Goal: Obtain resource: Download file/media

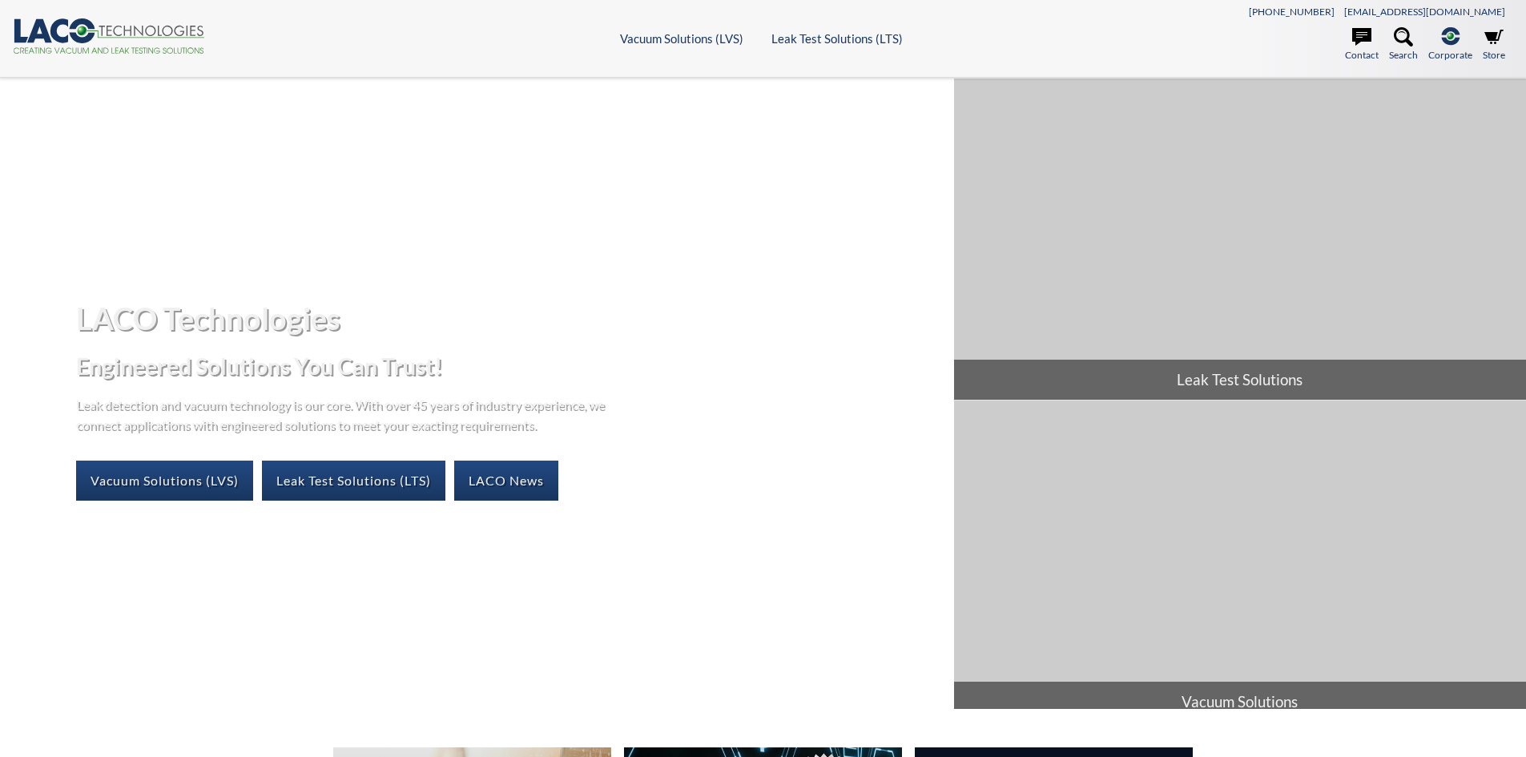
select select "Language Translate Widget"
click at [386, 482] on link "Leak Test Solutions (LTS)" at bounding box center [353, 481] width 183 height 40
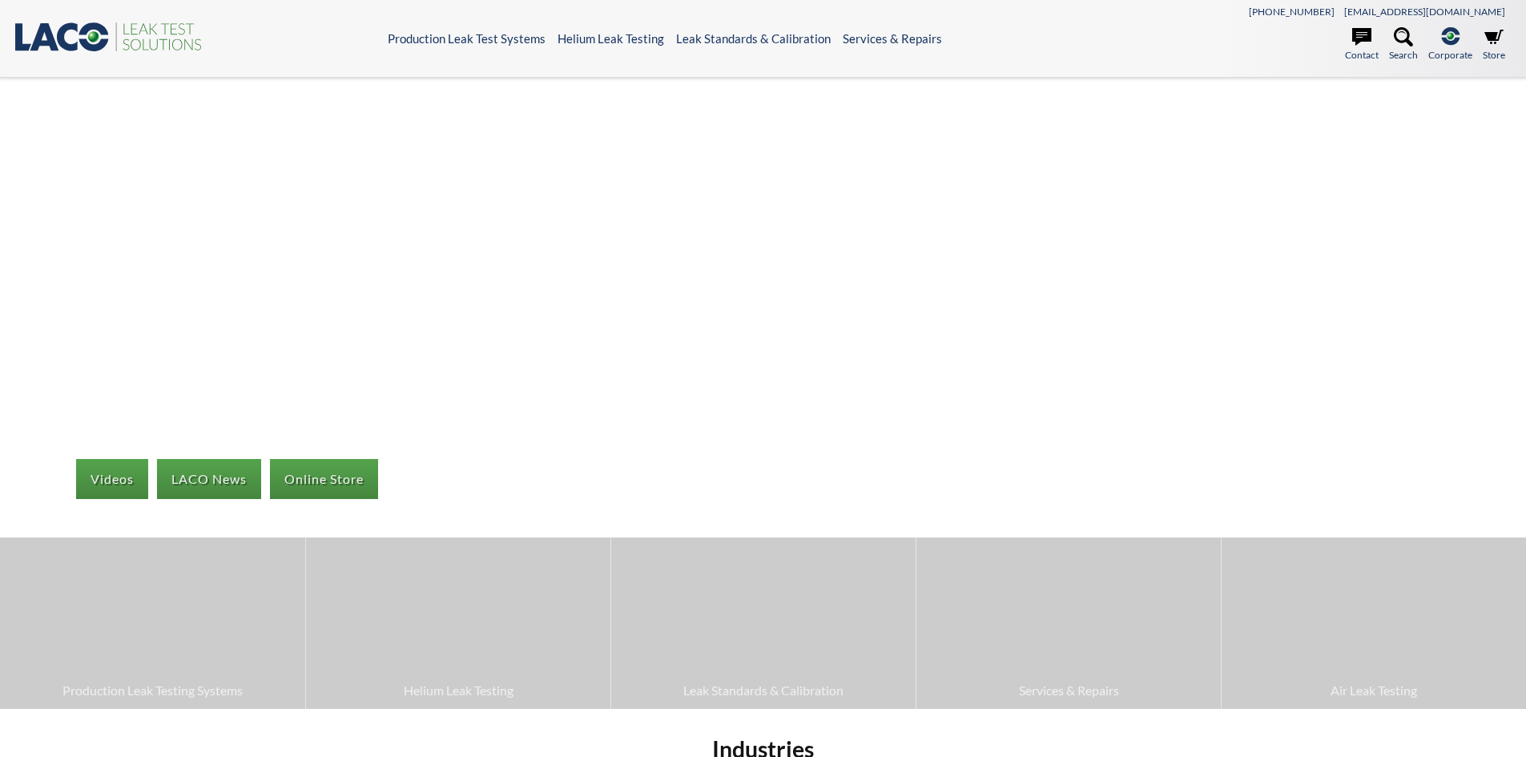
select select "Language Translate Widget"
click at [1386, 38] on ul "Contact Search .st-0{fill:#193661;} .st-1{fill:url(#SVGID_1_a);} Corporate LACO…" at bounding box center [1325, 47] width 375 height 40
click at [1397, 38] on icon at bounding box center [1403, 36] width 19 height 19
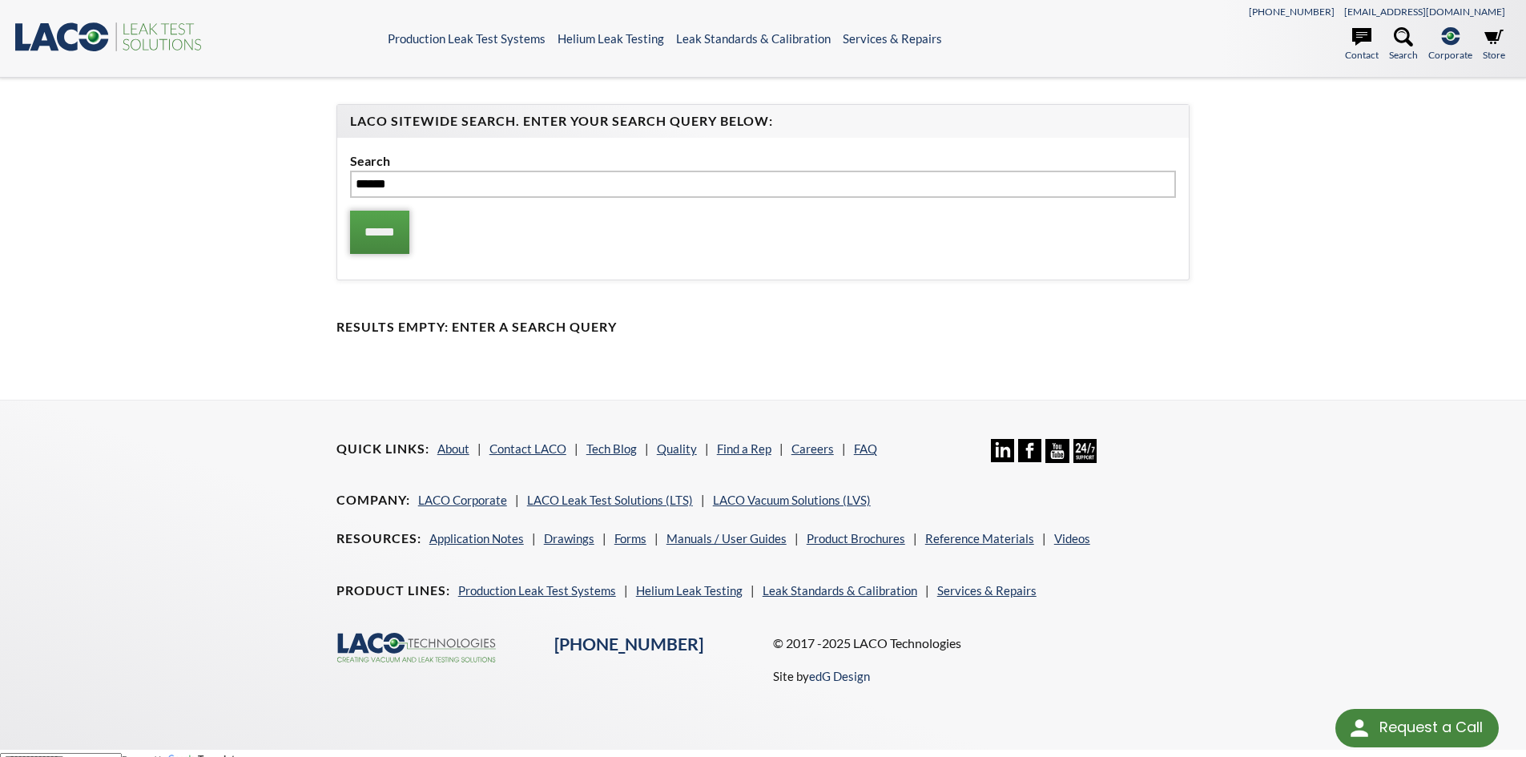
type input "******"
click at [409, 227] on input "******" at bounding box center [379, 232] width 59 height 43
select select "Language Translate Widget"
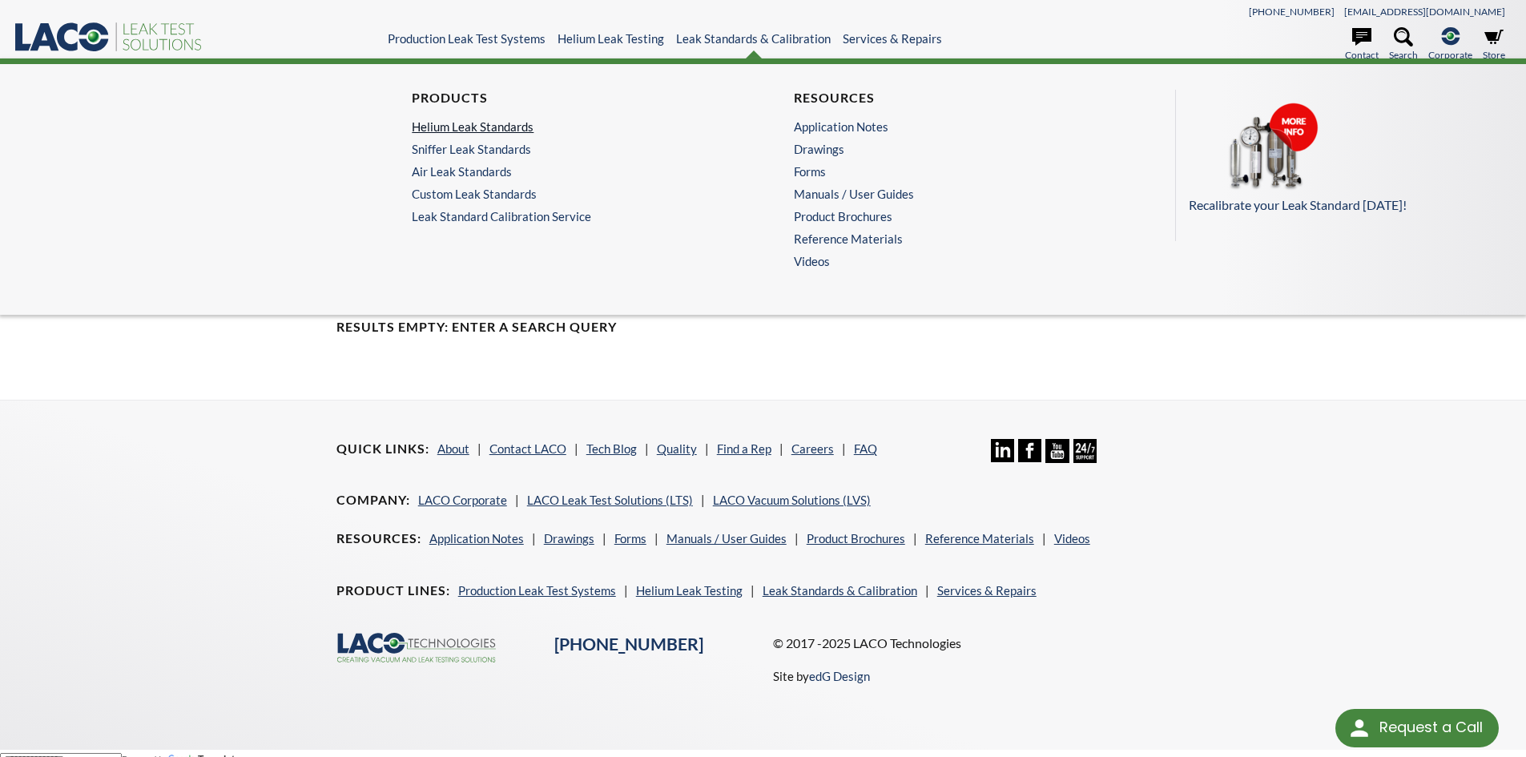
click at [501, 131] on link "Helium Leak Standards" at bounding box center [568, 126] width 312 height 14
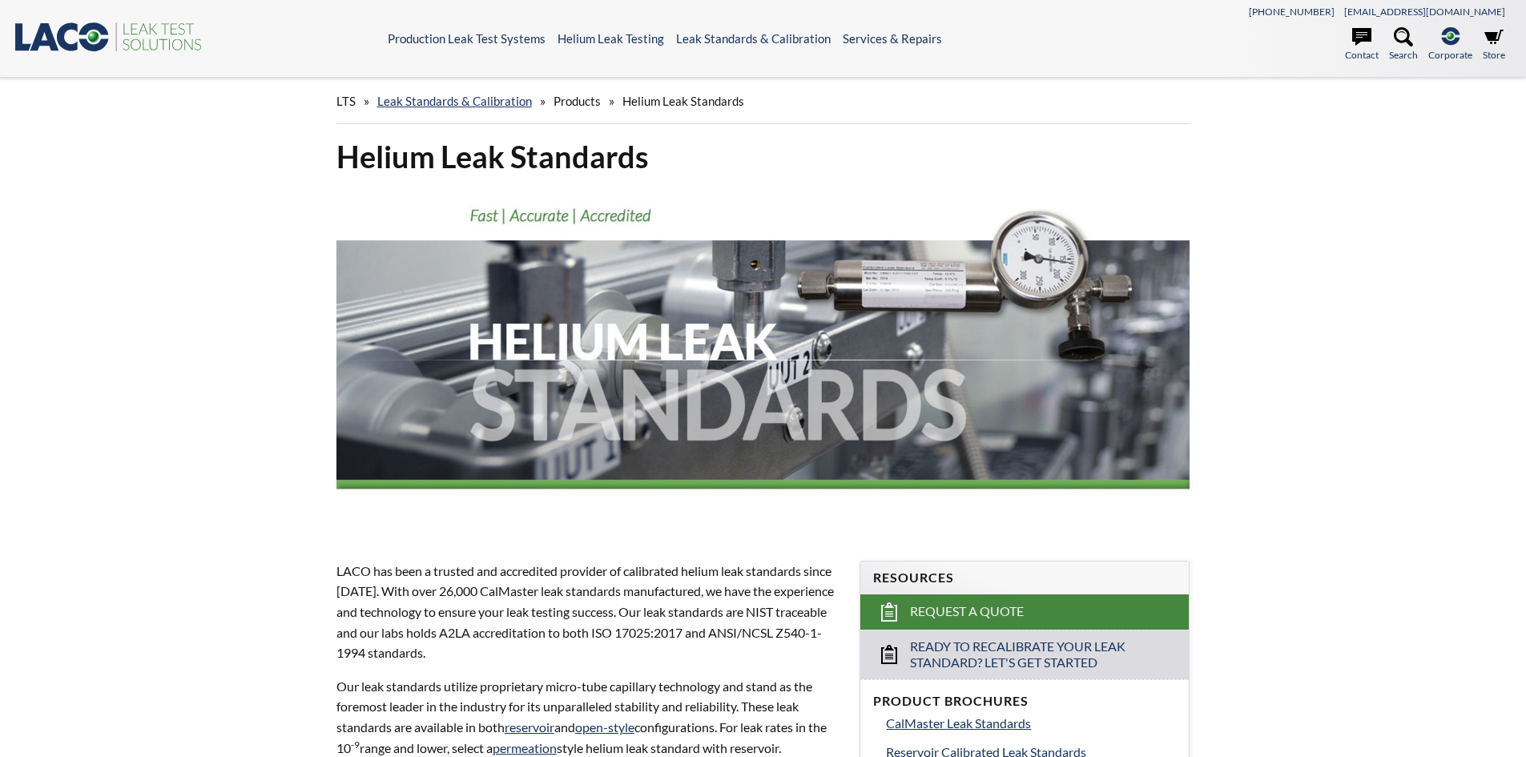
select select "Language Translate Widget"
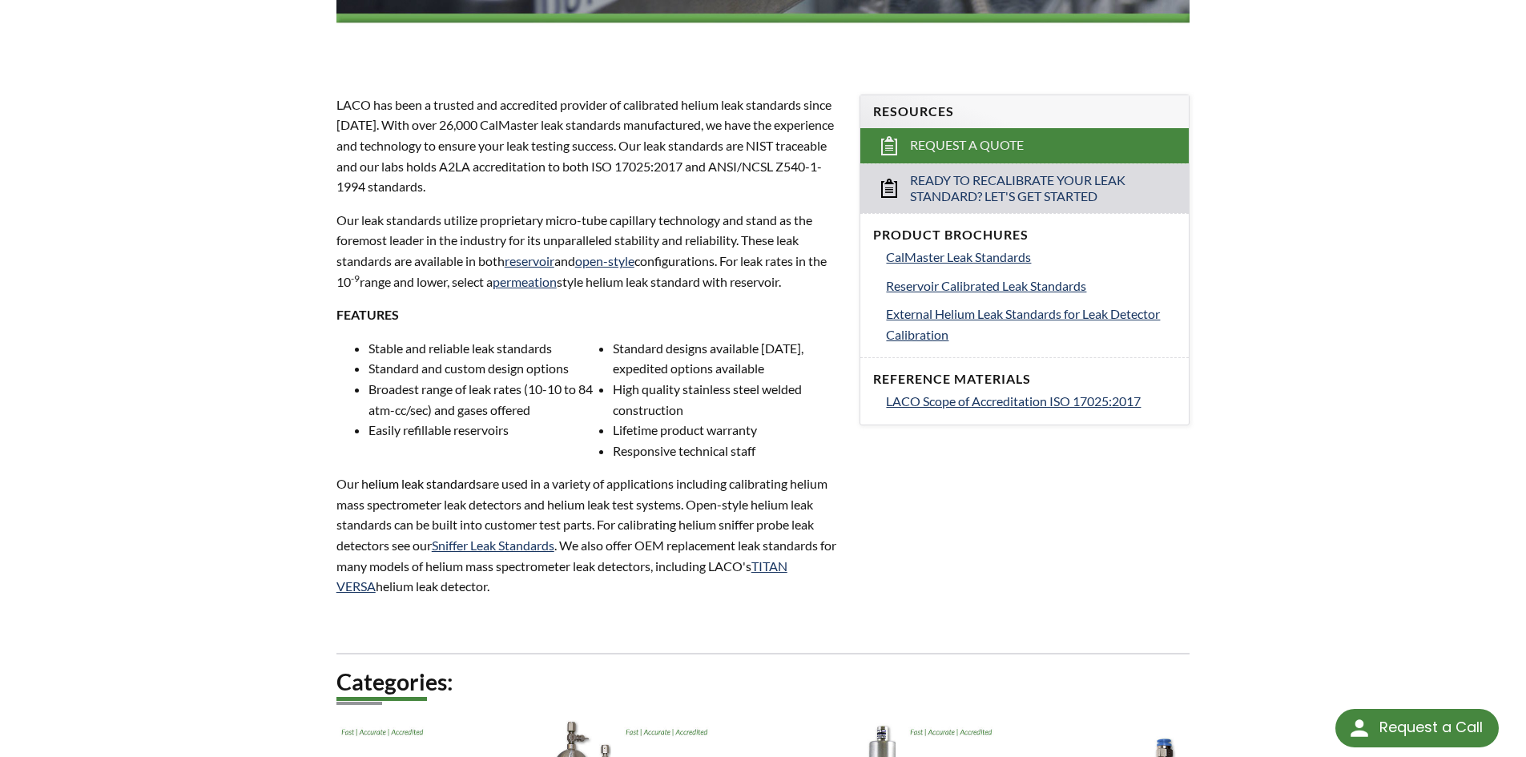
scroll to position [481, 0]
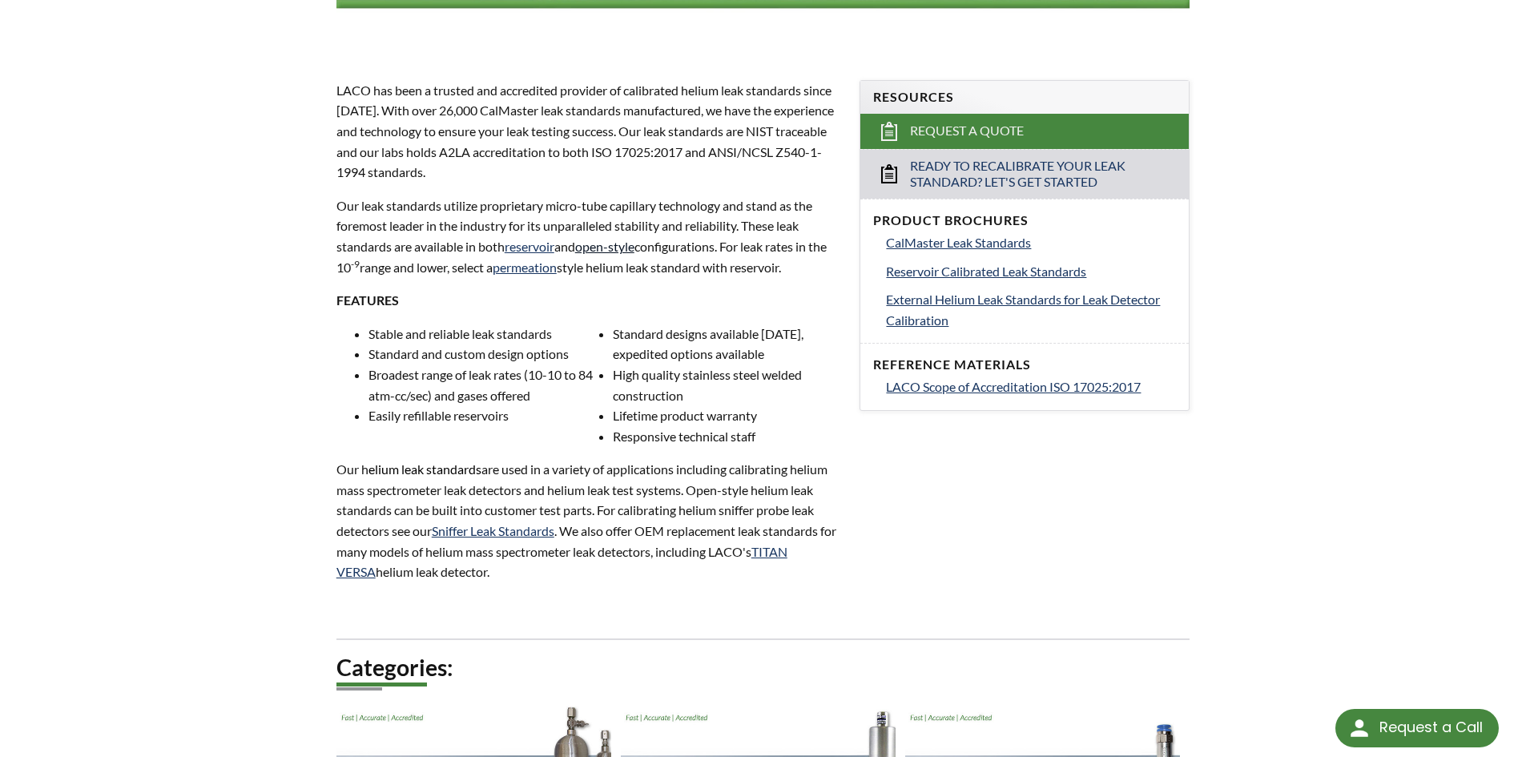
click at [611, 242] on link "open-style" at bounding box center [604, 246] width 59 height 15
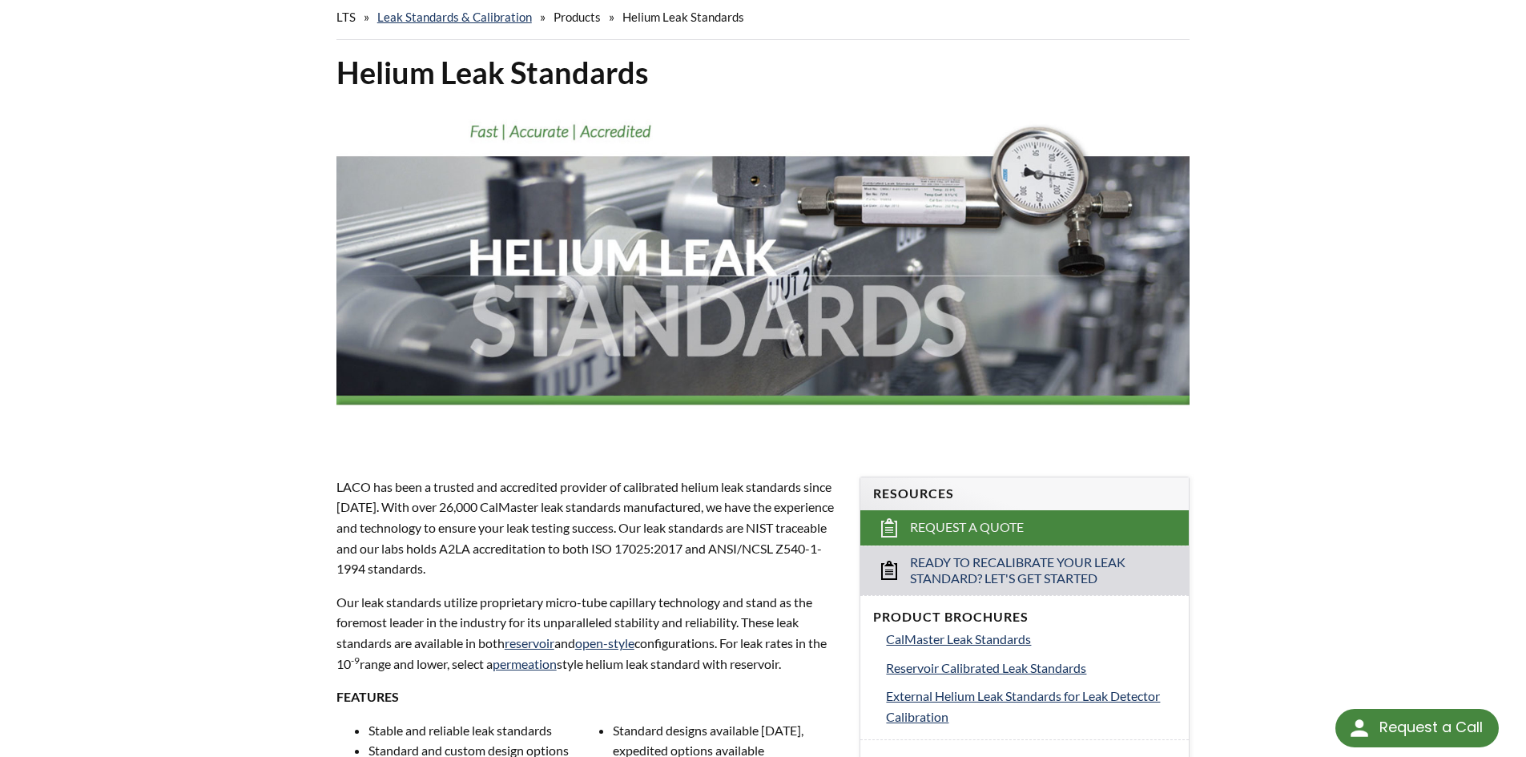
scroll to position [0, 0]
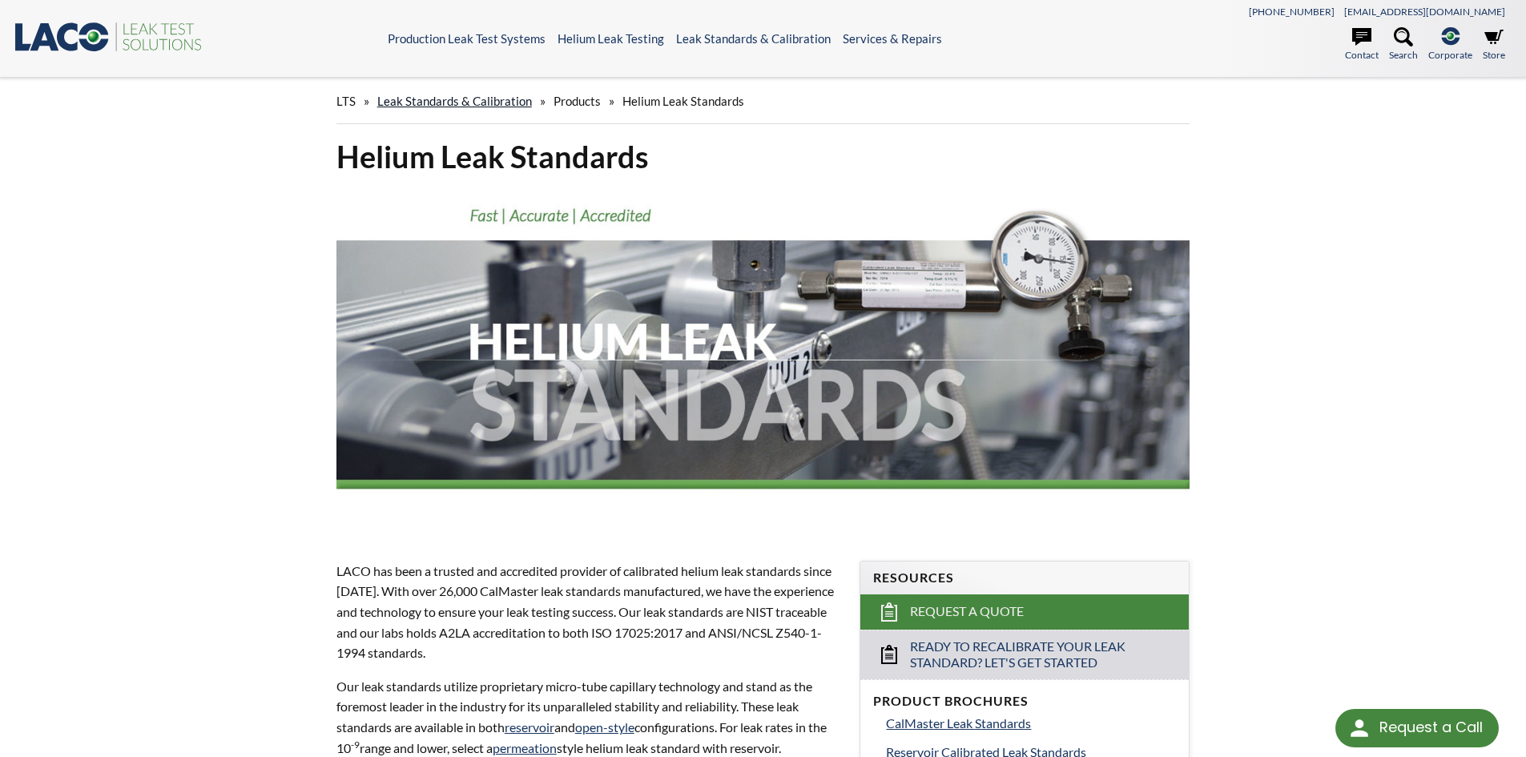
click at [505, 103] on link "Leak Standards & Calibration" at bounding box center [454, 101] width 155 height 14
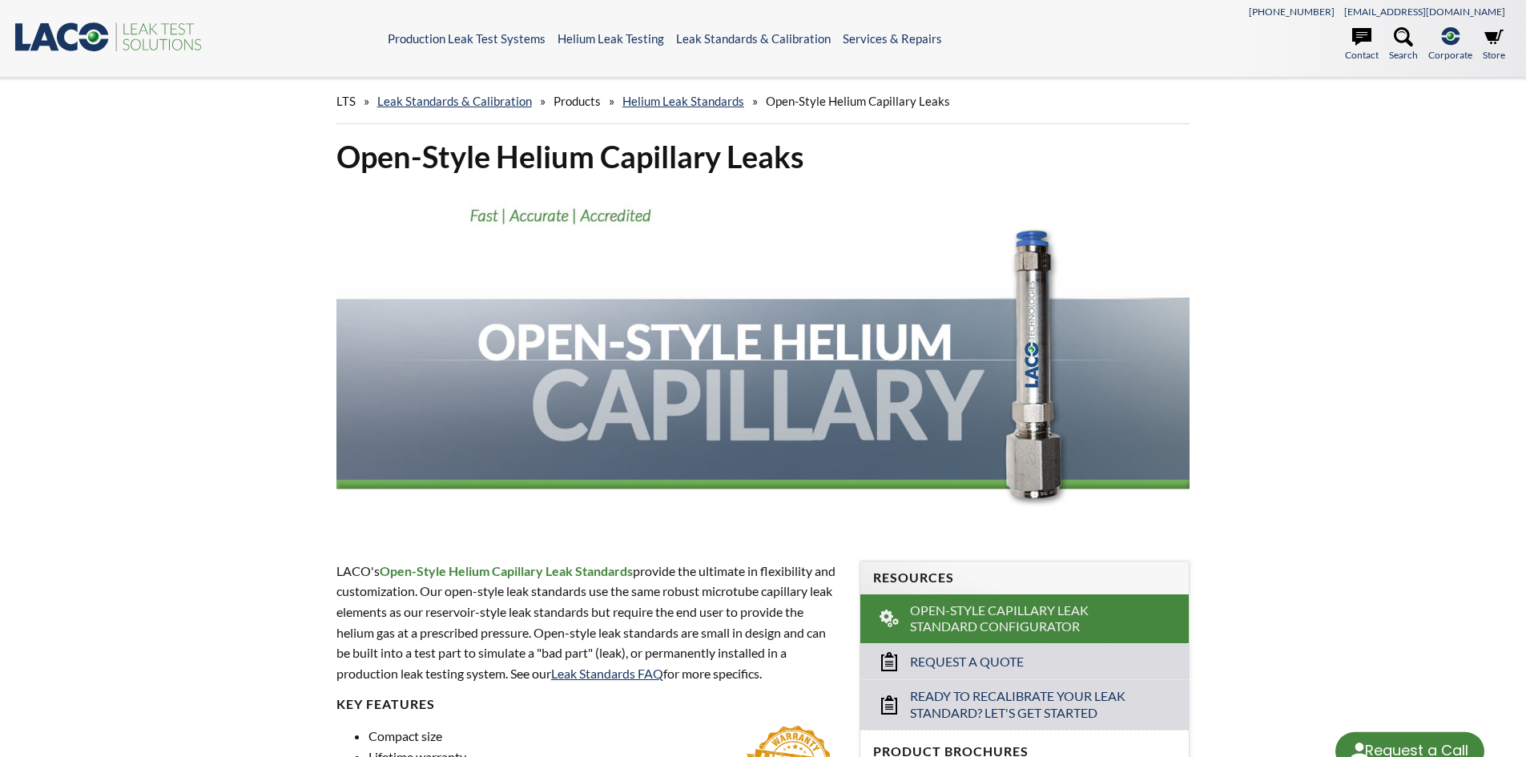
select select "Language Translate Widget"
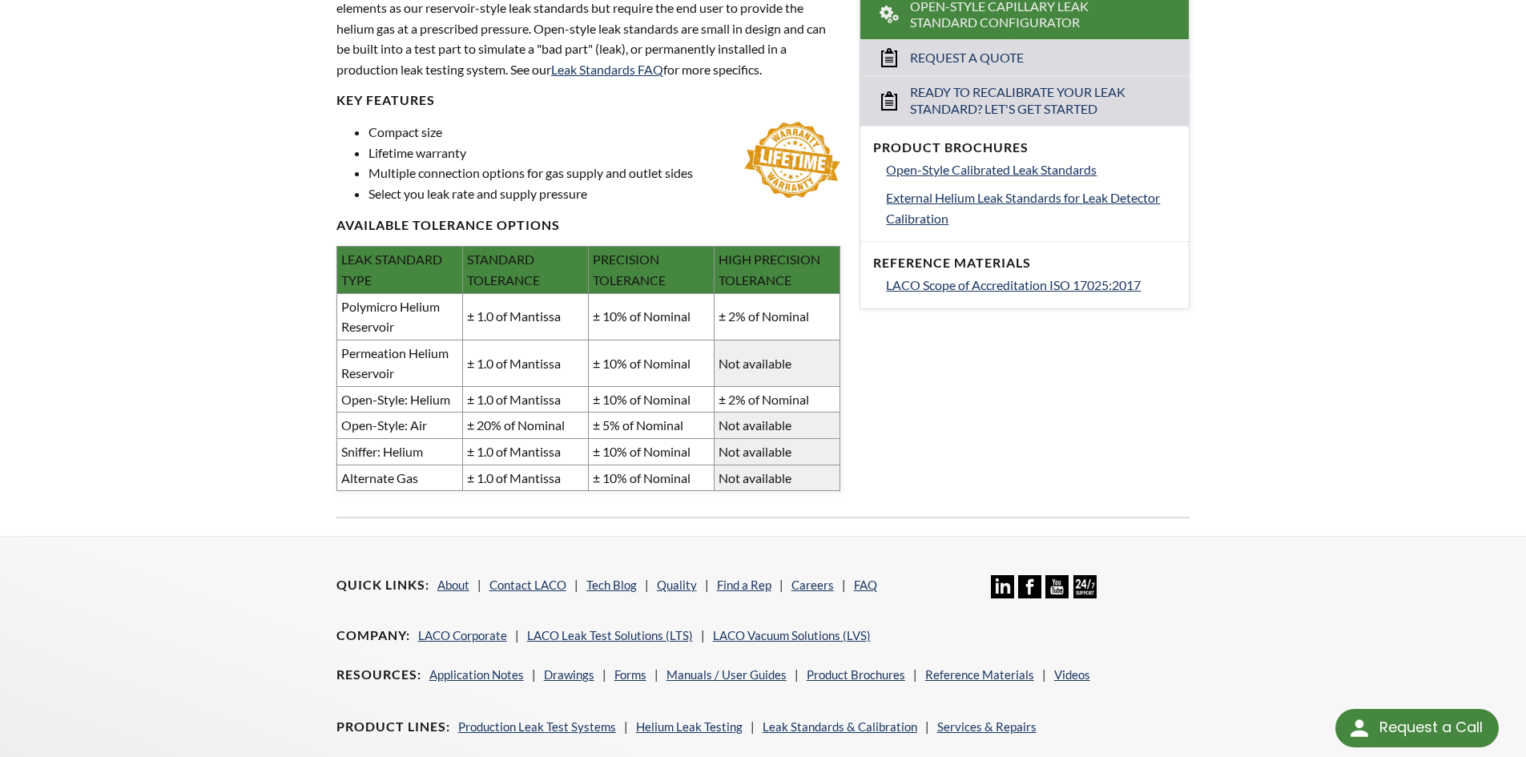
scroll to position [353, 0]
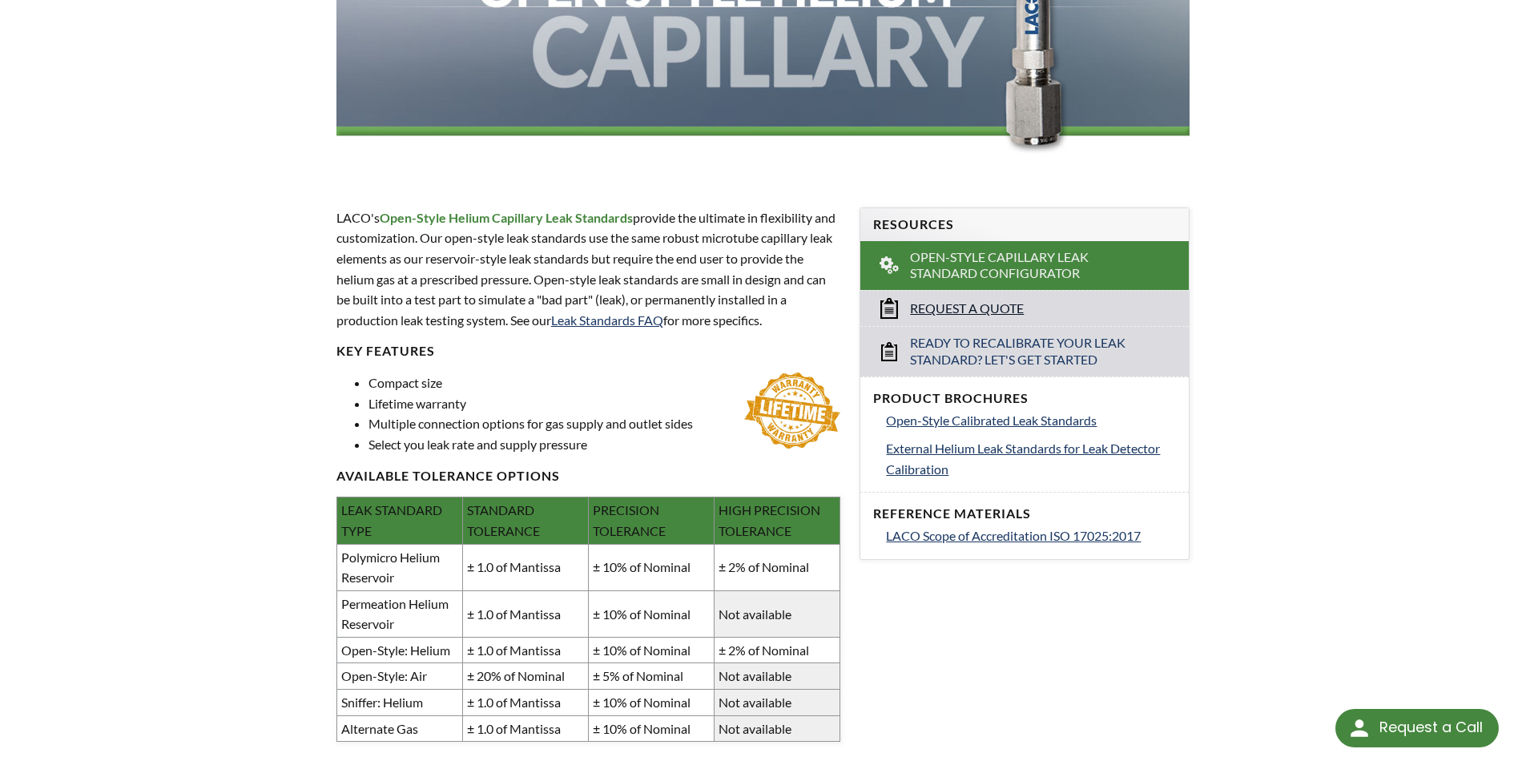
click at [984, 308] on span "Request a Quote" at bounding box center [967, 308] width 114 height 17
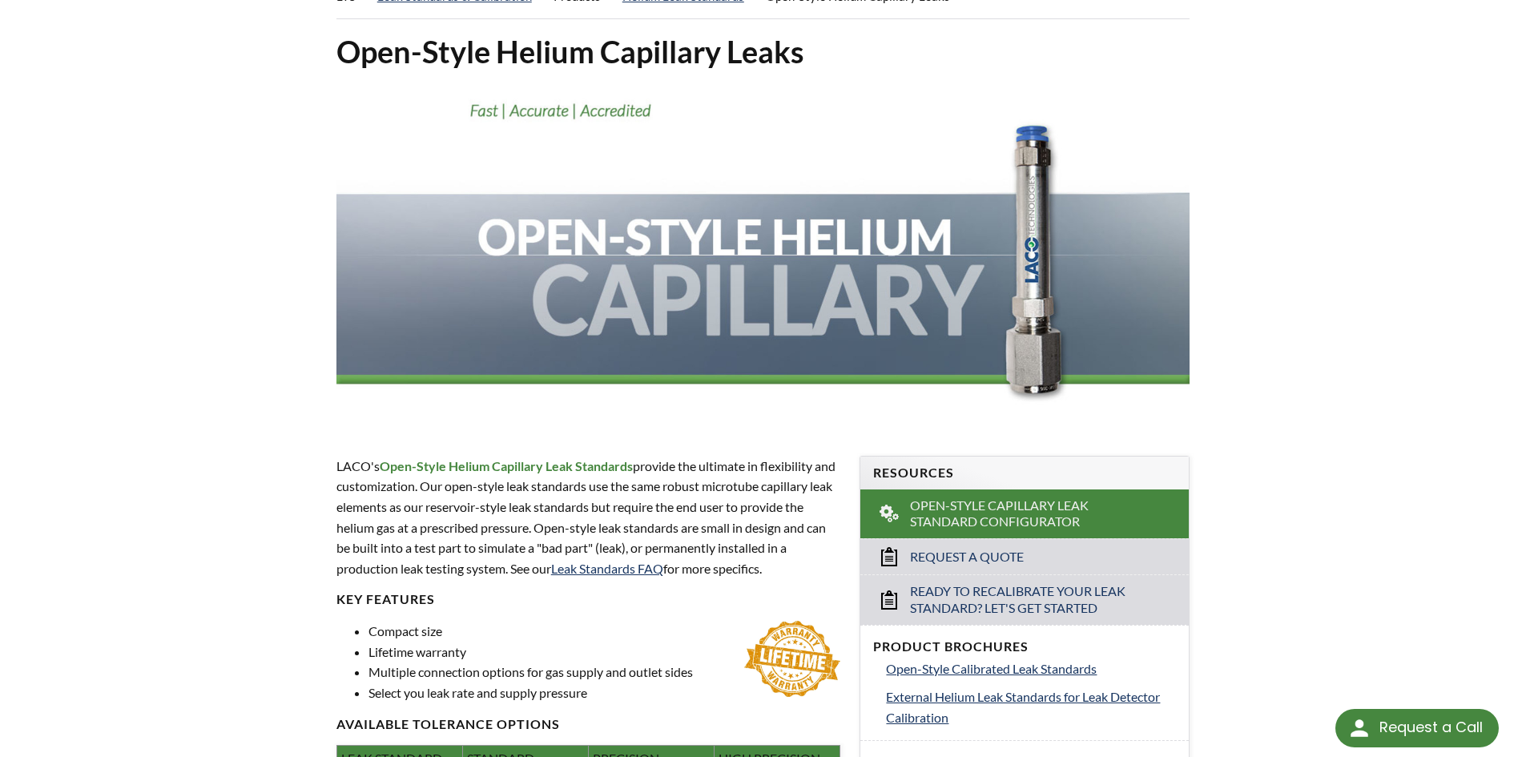
scroll to position [0, 0]
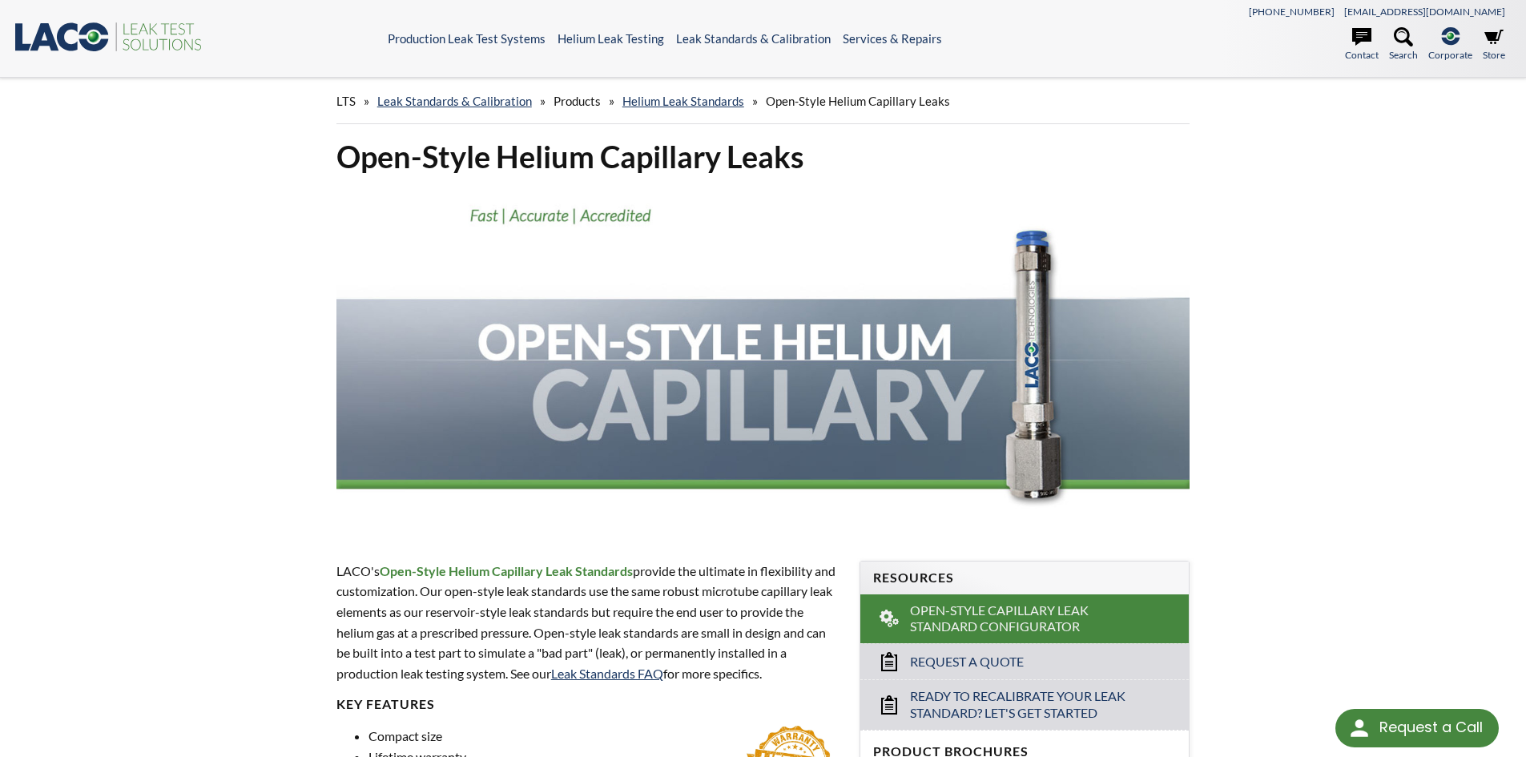
drag, startPoint x: 509, startPoint y: 324, endPoint x: 530, endPoint y: 304, distance: 28.9
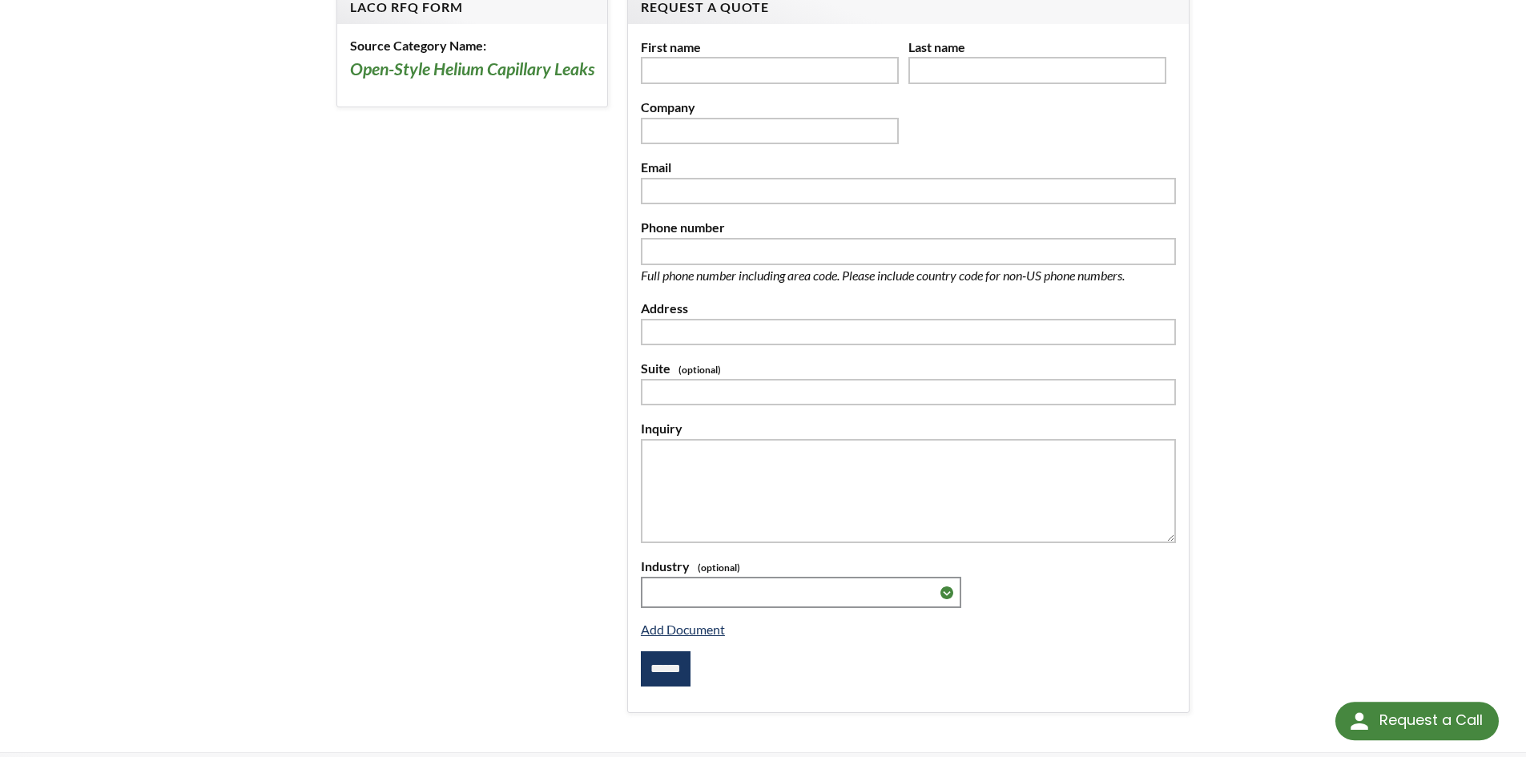
scroll to position [401, 0]
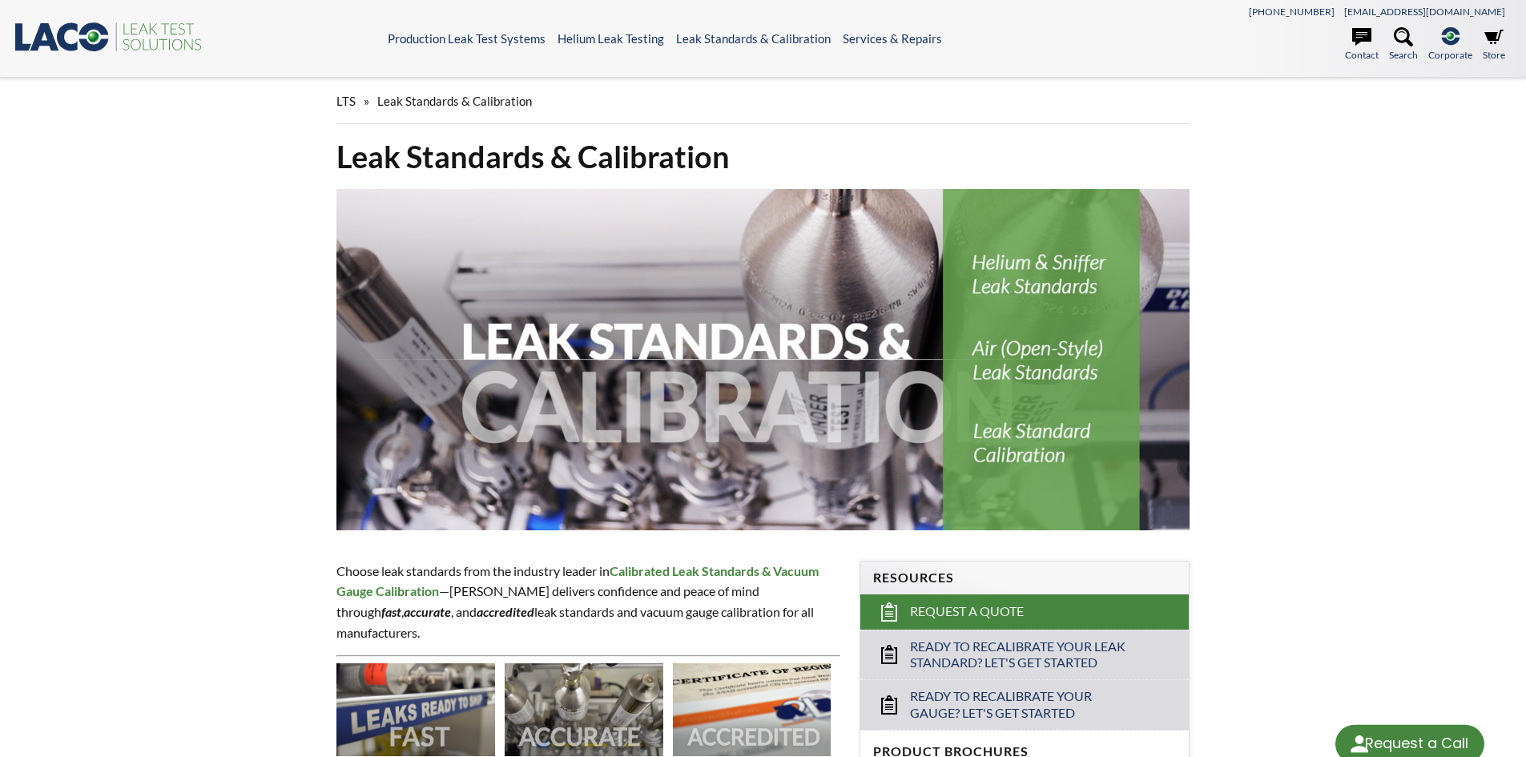
select select "Language Translate Widget"
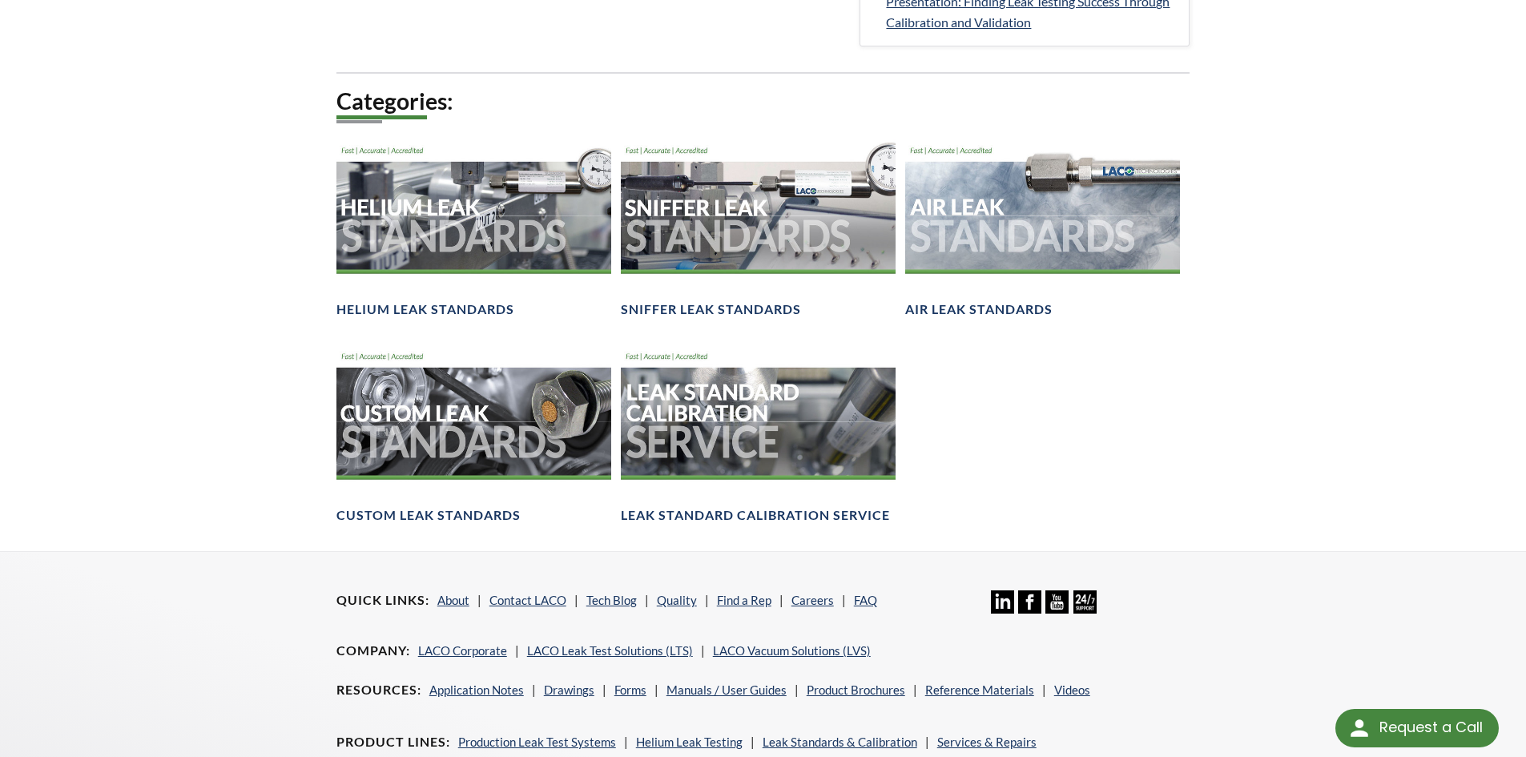
scroll to position [1041, 0]
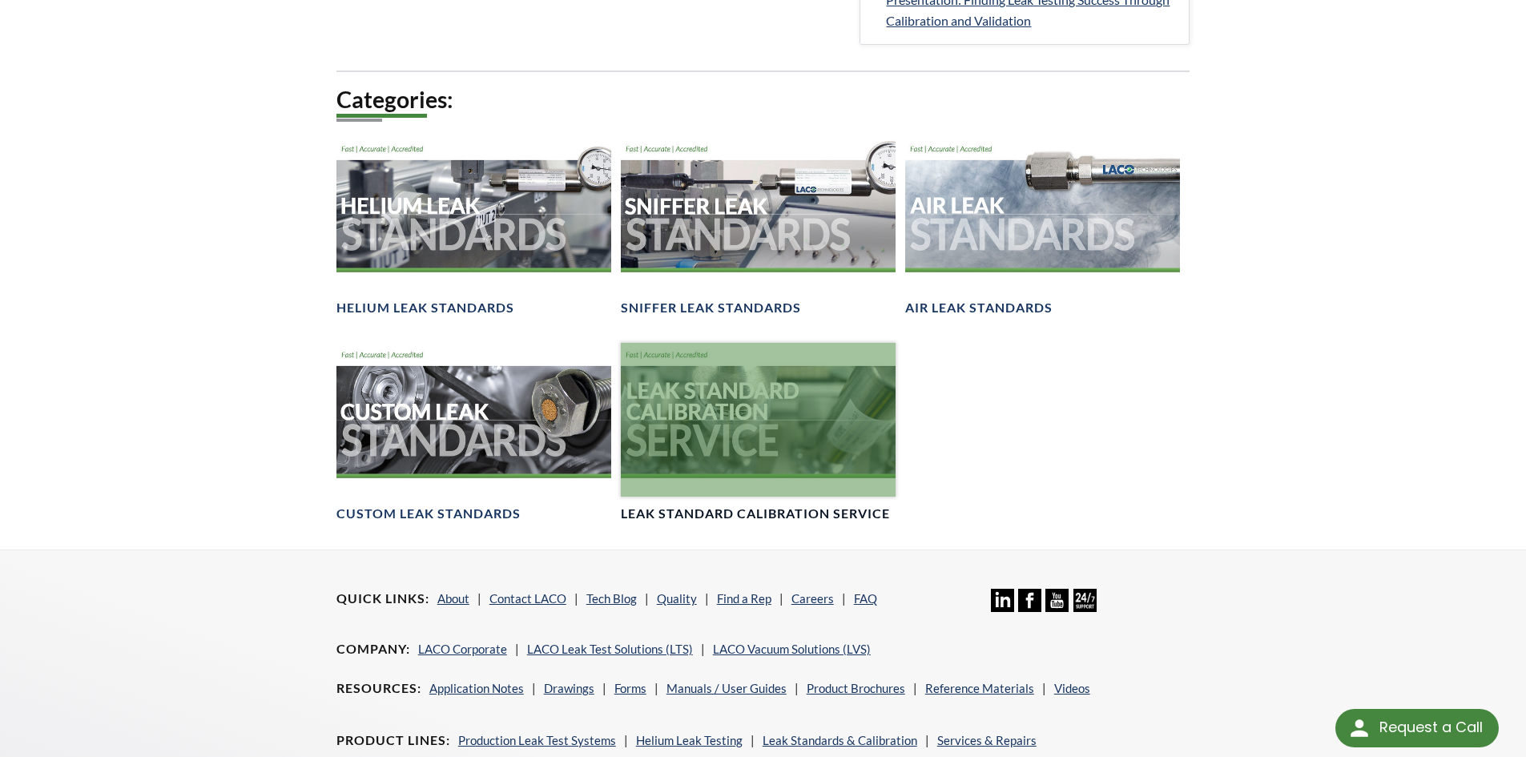
click at [815, 477] on div at bounding box center [758, 420] width 275 height 155
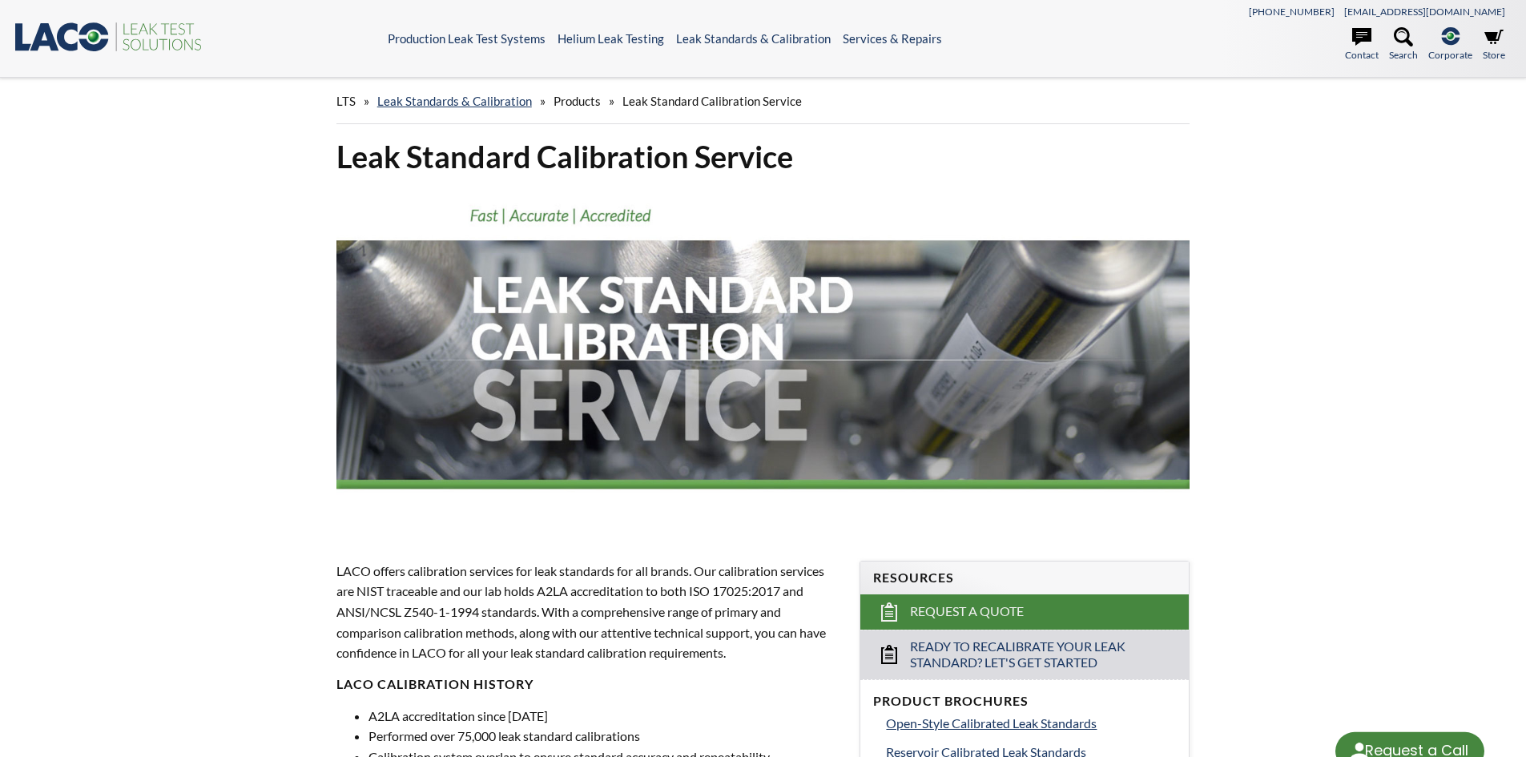
select select "Language Translate Widget"
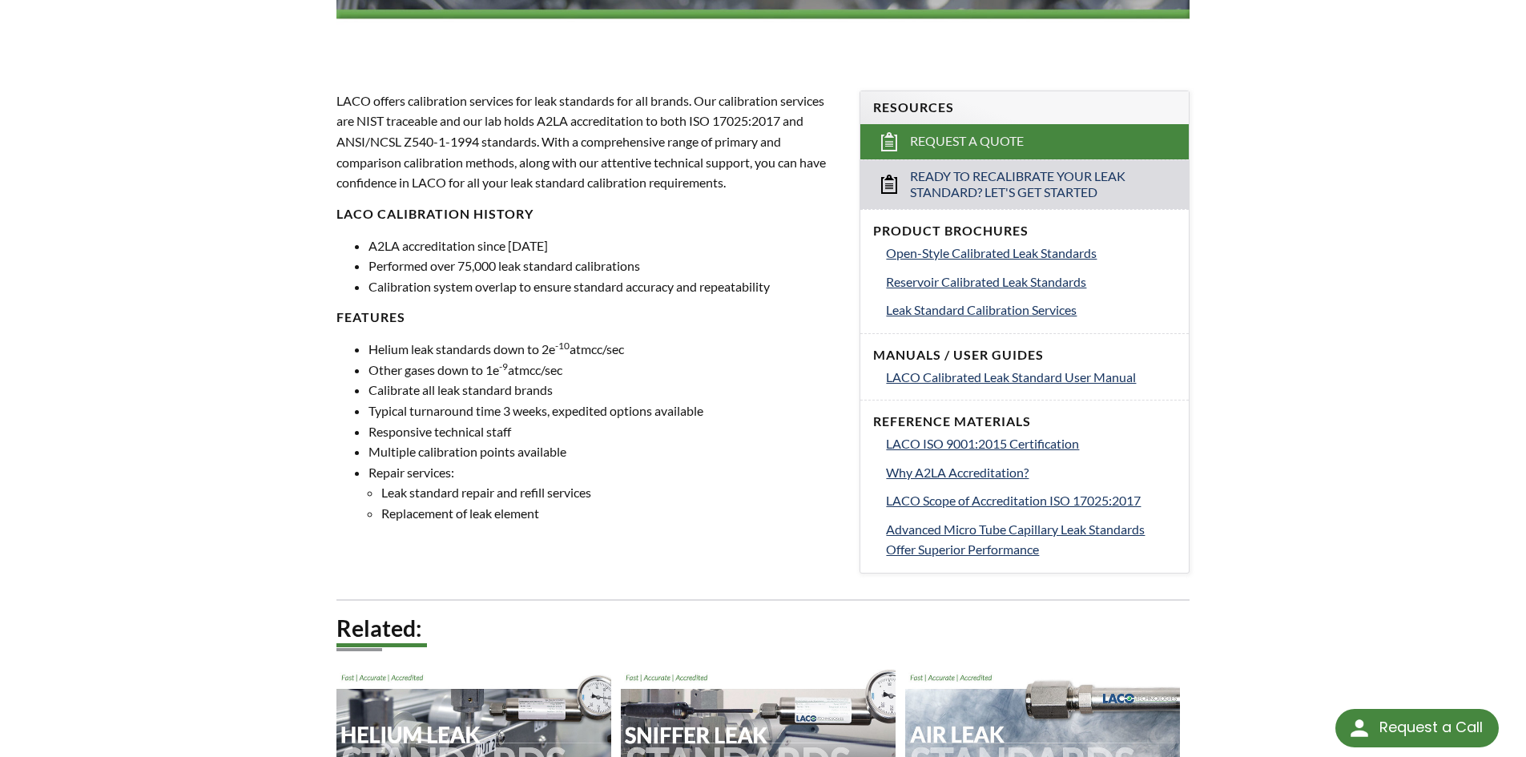
scroll to position [481, 0]
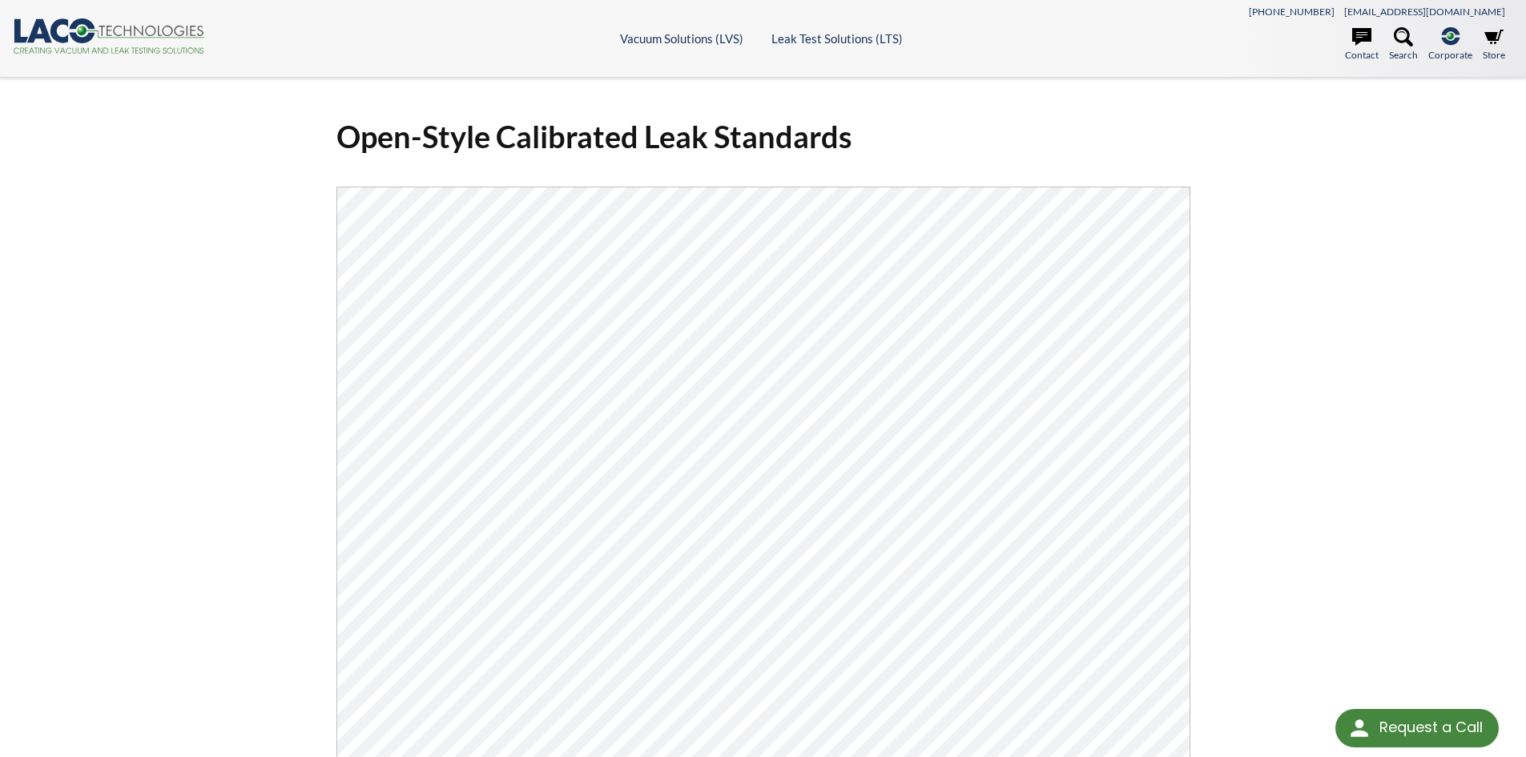
select select "Language Translate Widget"
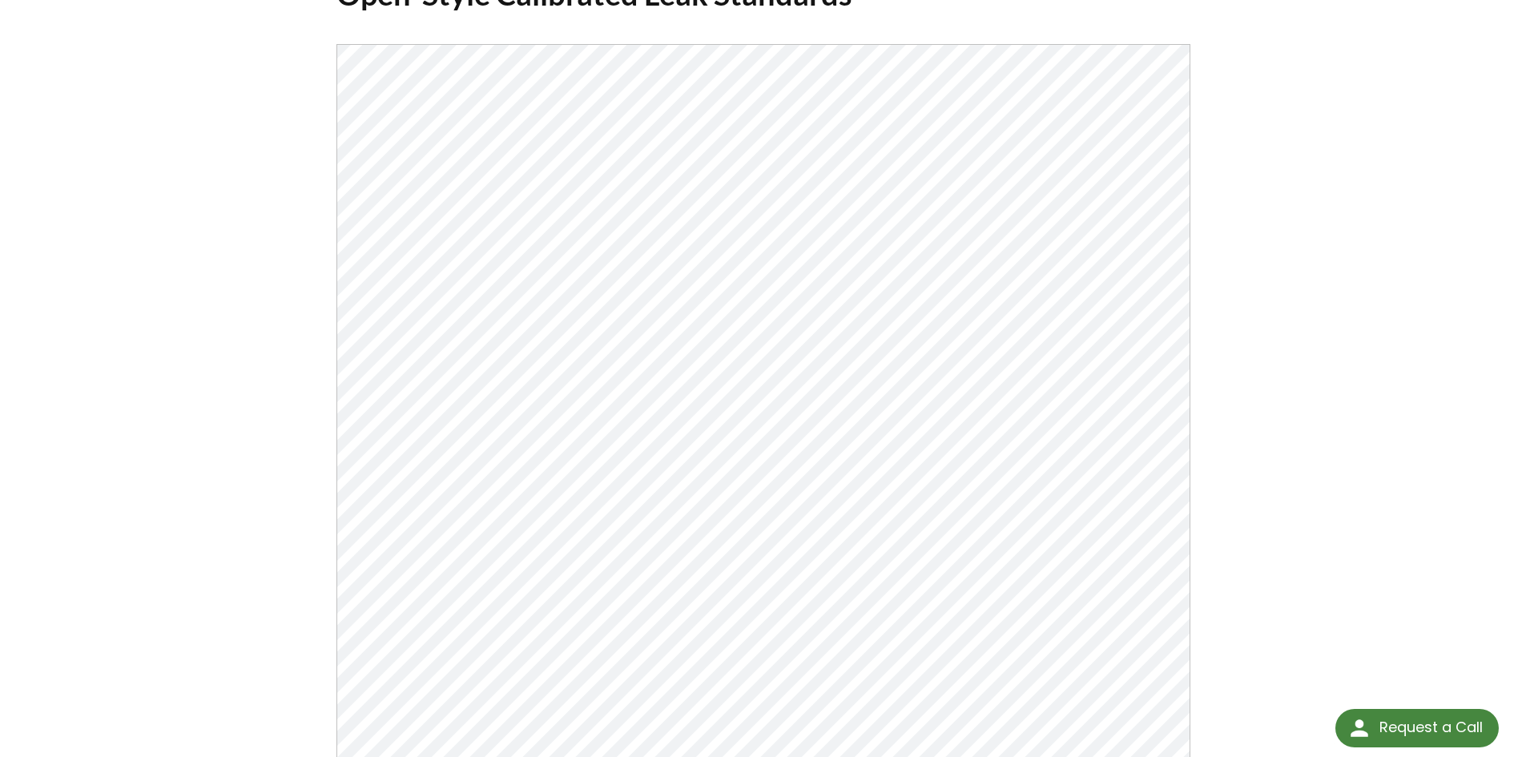
scroll to position [80, 0]
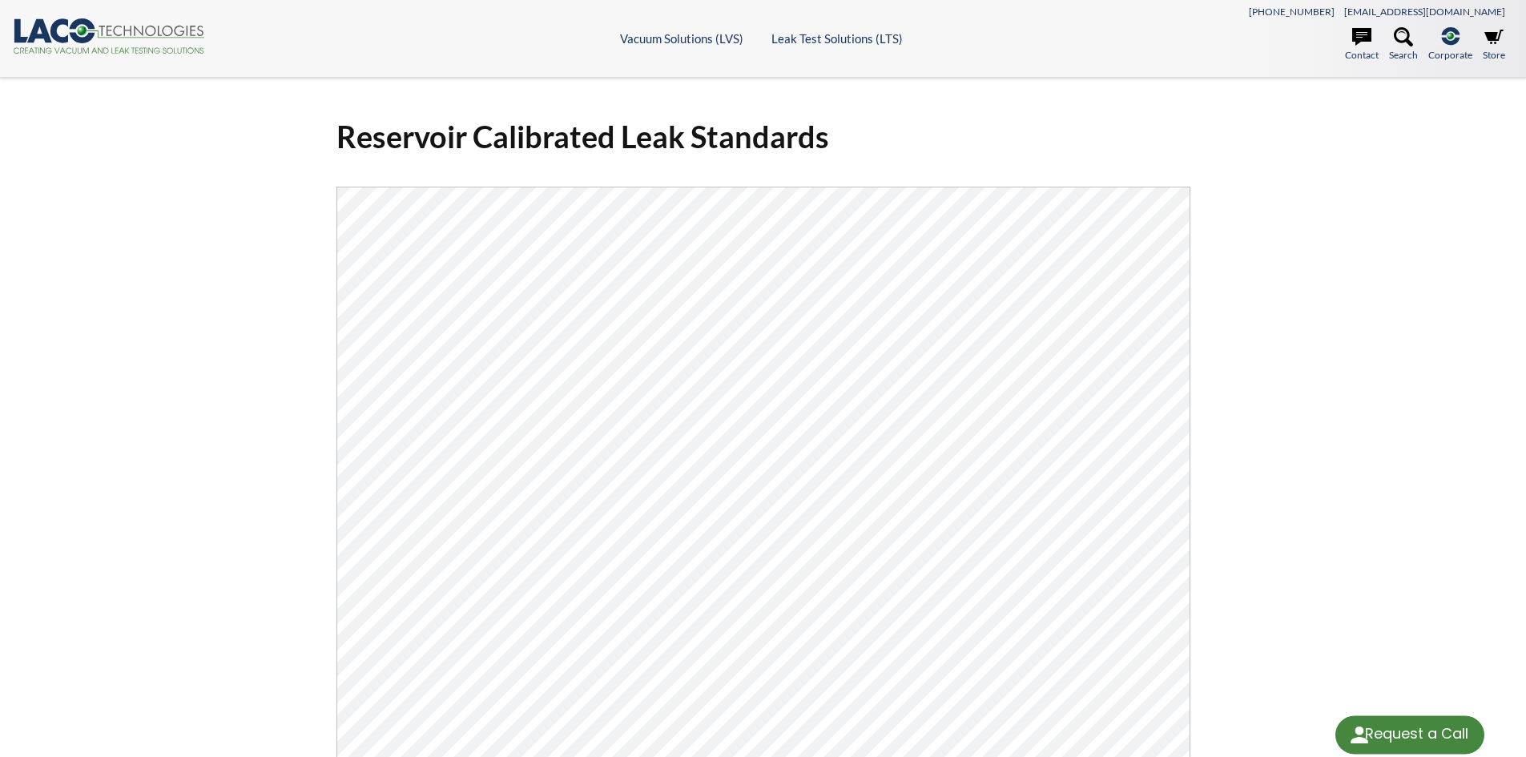
select select "Language Translate Widget"
click at [1303, 295] on div "Reservoir Calibrated Leak Standards Click Here To Download" at bounding box center [763, 537] width 1526 height 918
